Goal: Check status: Check status

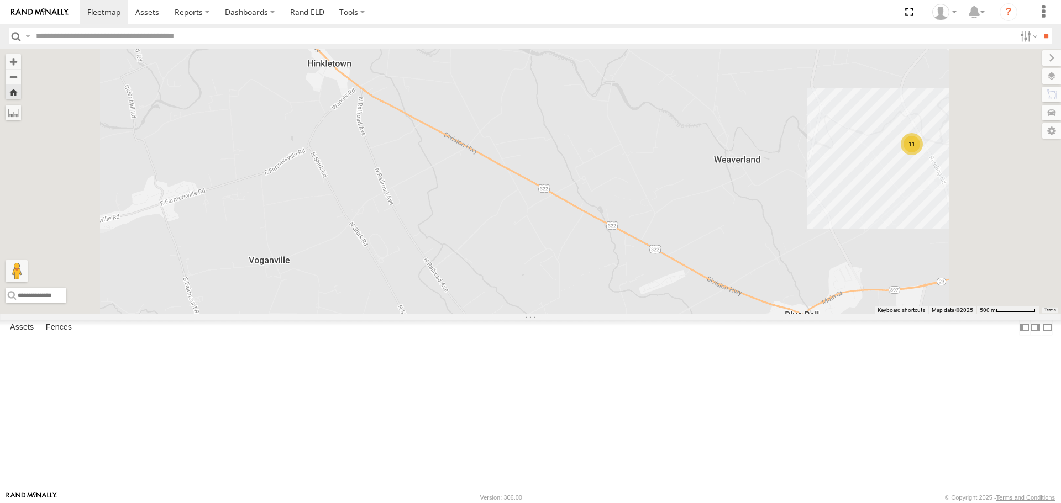
click at [0, 0] on span at bounding box center [0, 0] width 0 height 0
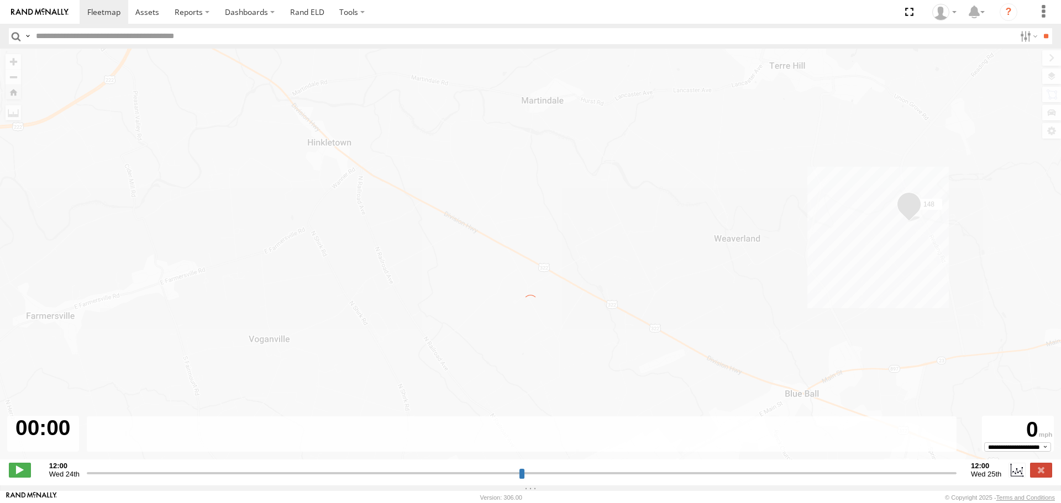
type input "**********"
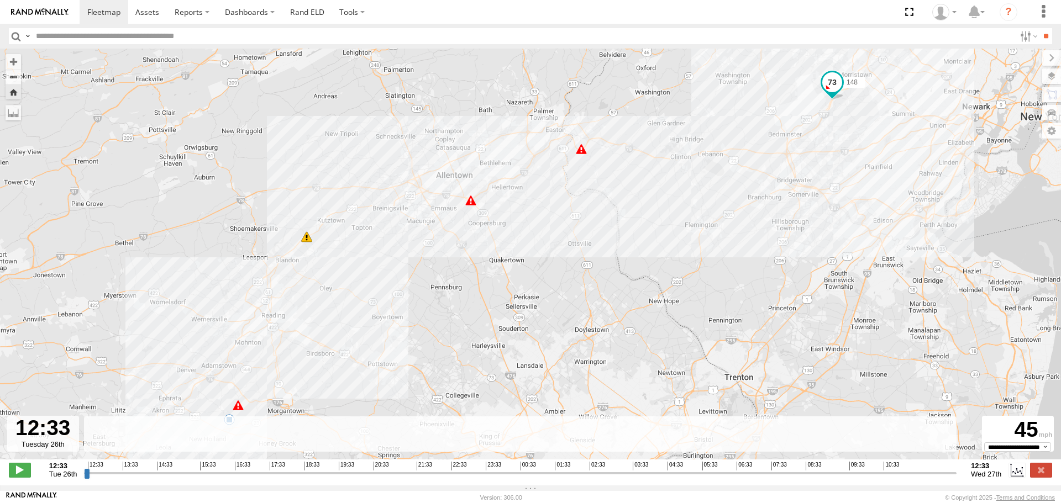
click at [307, 240] on span at bounding box center [306, 237] width 11 height 11
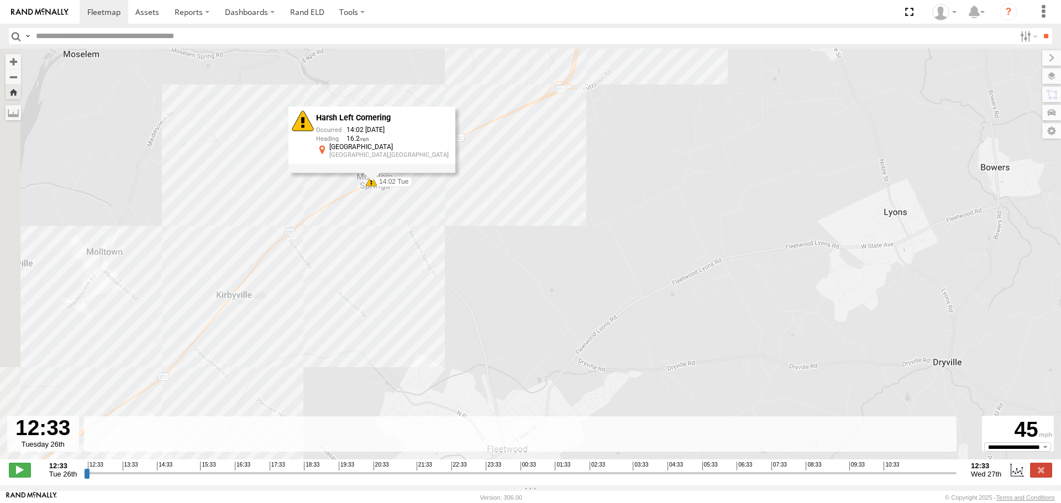
drag, startPoint x: 327, startPoint y: 243, endPoint x: 613, endPoint y: 171, distance: 295.1
click at [613, 170] on div "148 13:08 Tue 13:26 Tue 14:02 Tue 14:44 Tue Harsh Left Cornering 14:02 08/26/20…" at bounding box center [530, 260] width 1061 height 423
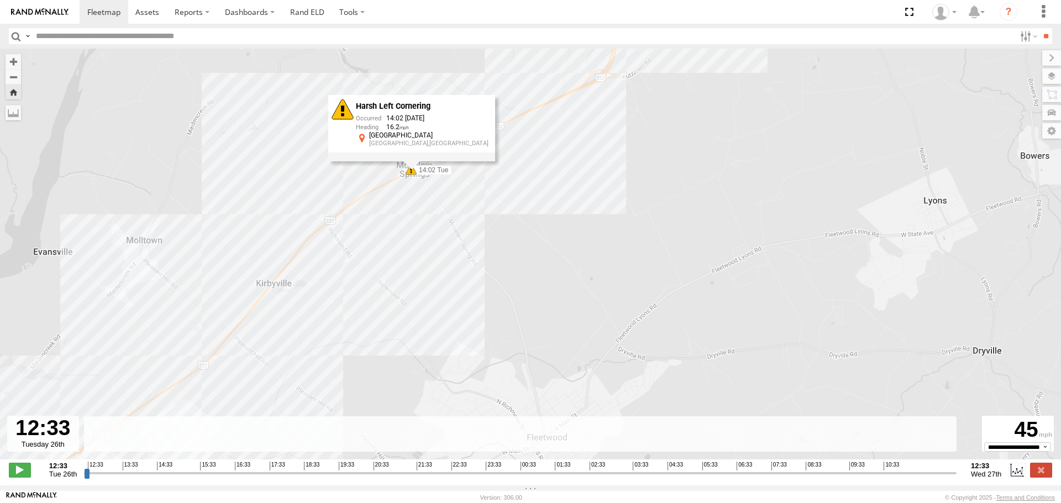
click at [517, 122] on div "148 13:08 Tue 13:26 Tue 14:02 Tue 14:44 Tue Harsh Left Cornering 14:02 08/26/20…" at bounding box center [530, 260] width 1061 height 423
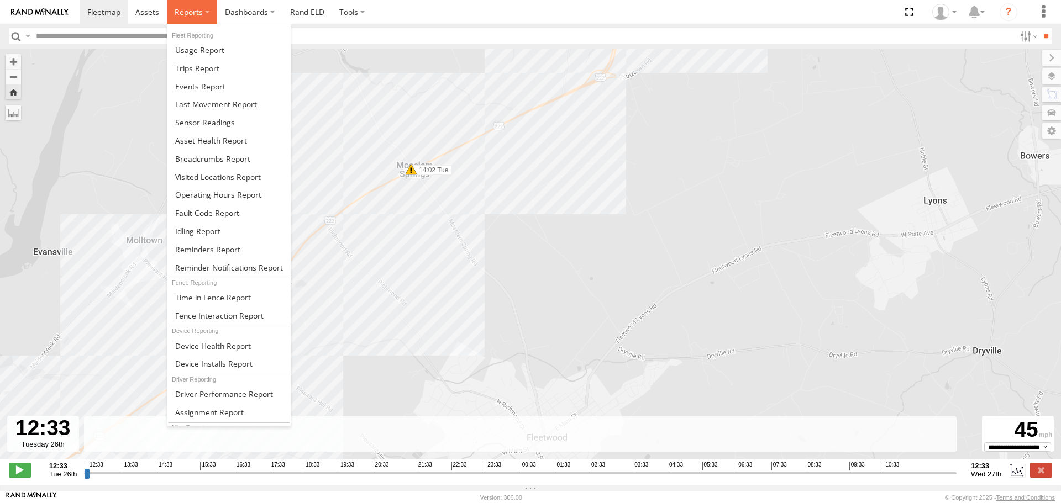
click at [205, 15] on label at bounding box center [192, 12] width 50 height 24
click at [230, 160] on span at bounding box center [212, 159] width 75 height 10
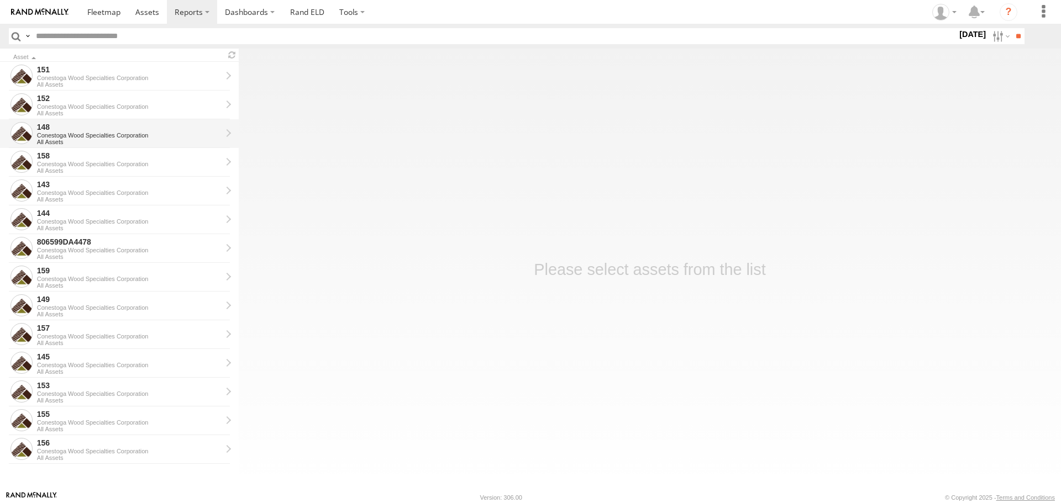
click at [66, 134] on div "Conestoga Wood Specialties Corporation" at bounding box center [129, 135] width 185 height 7
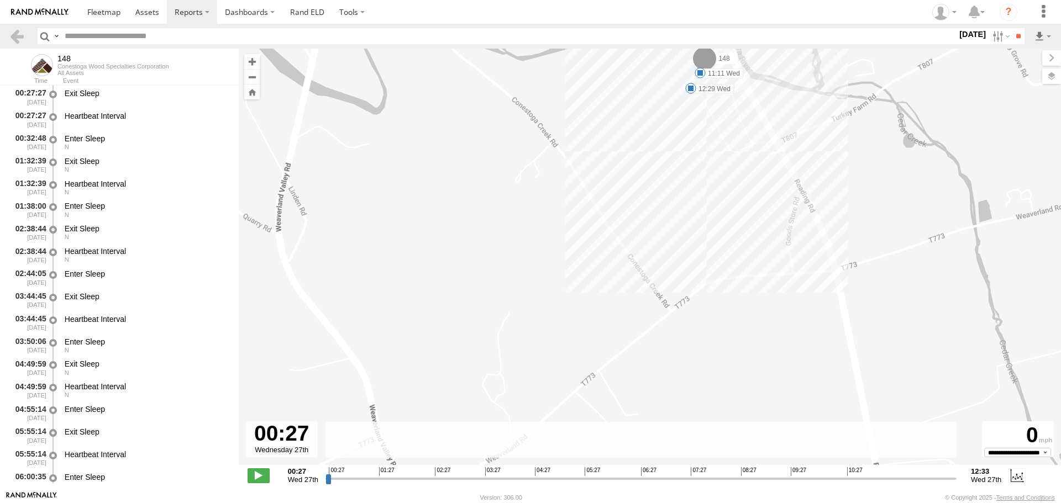
drag, startPoint x: 427, startPoint y: 323, endPoint x: 664, endPoint y: 264, distance: 244.3
click at [664, 264] on div "148 11:11 Wed 12:23 Wed 12:29 Wed" at bounding box center [650, 263] width 822 height 428
click at [962, 34] on label "27 Aug 25" at bounding box center [972, 34] width 31 height 12
click at [0, 0] on label at bounding box center [0, 0] width 0 height 0
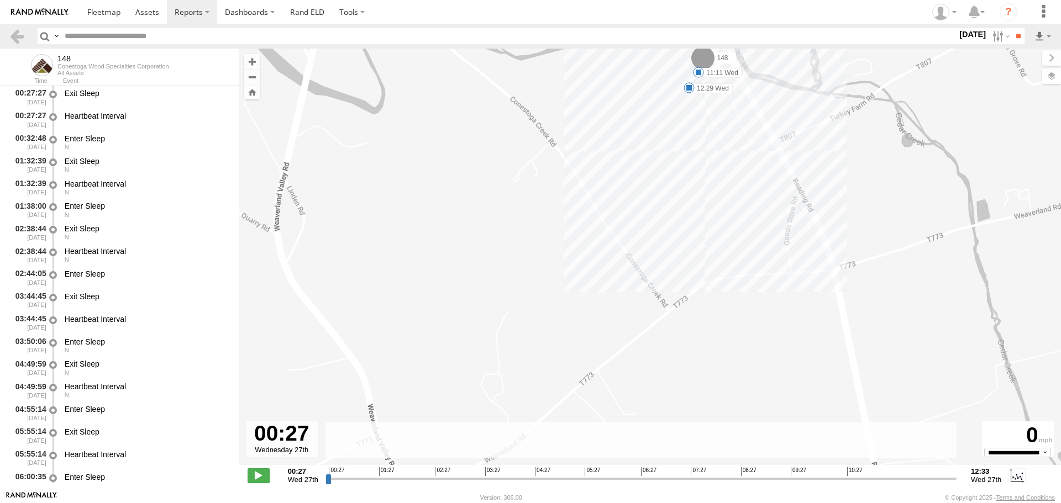
click at [0, 0] on label at bounding box center [0, 0] width 0 height 0
click at [1014, 34] on input "**" at bounding box center [1018, 36] width 13 height 16
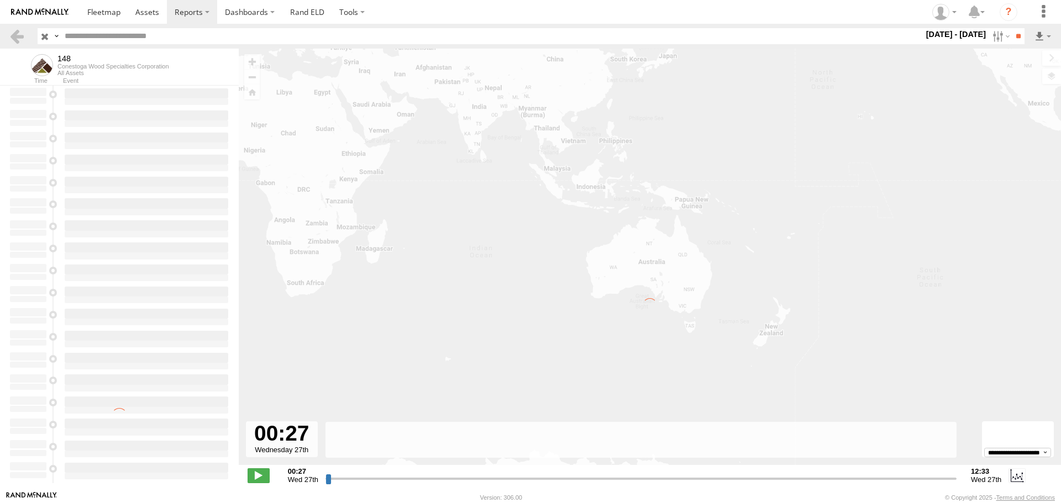
type input "**********"
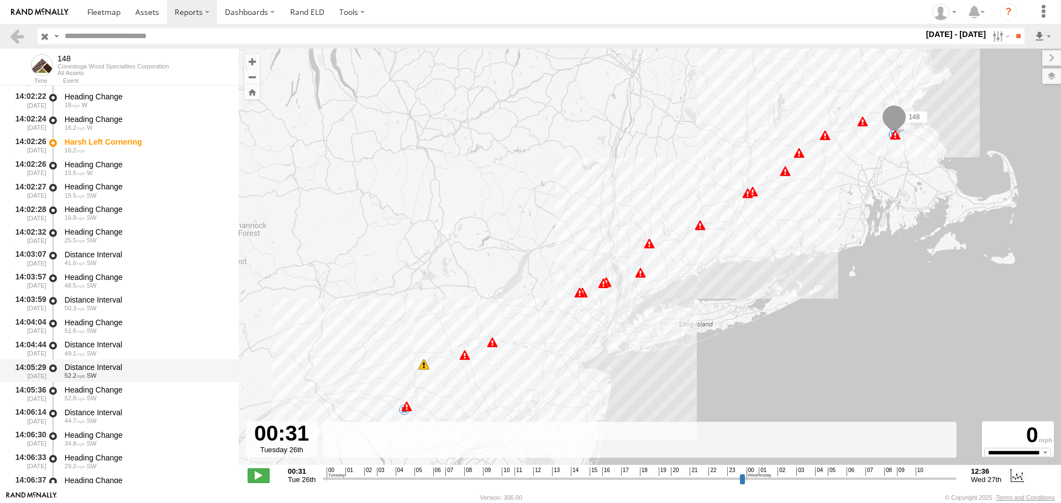
scroll to position [37746, 0]
click at [101, 14] on span at bounding box center [103, 12] width 33 height 10
